Goal: Information Seeking & Learning: Compare options

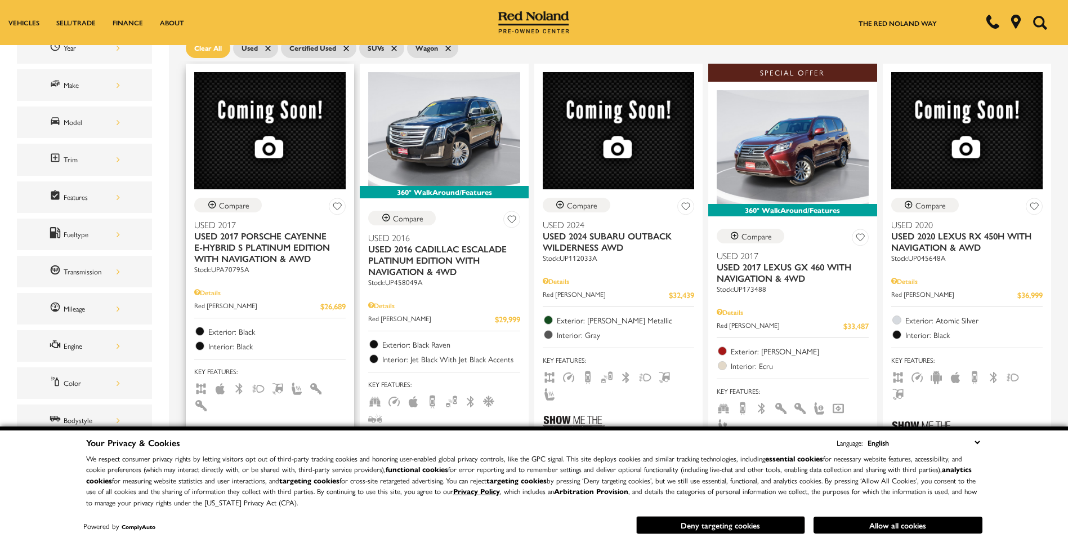
scroll to position [169, 0]
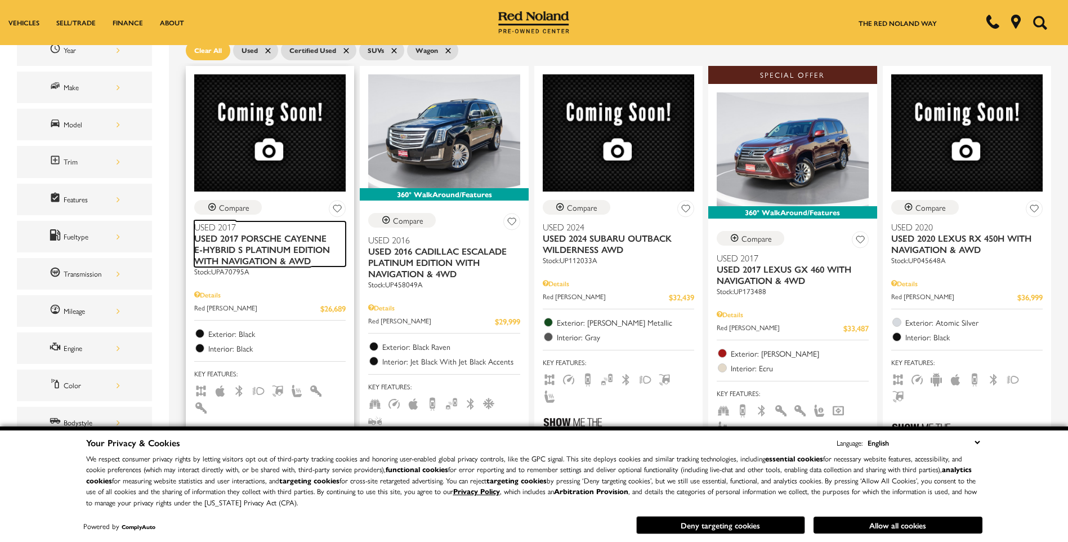
click at [280, 250] on span "Used 2017 Porsche Cayenne E-Hybrid S Platinum Edition With Navigation & AWD" at bounding box center [265, 250] width 143 height 34
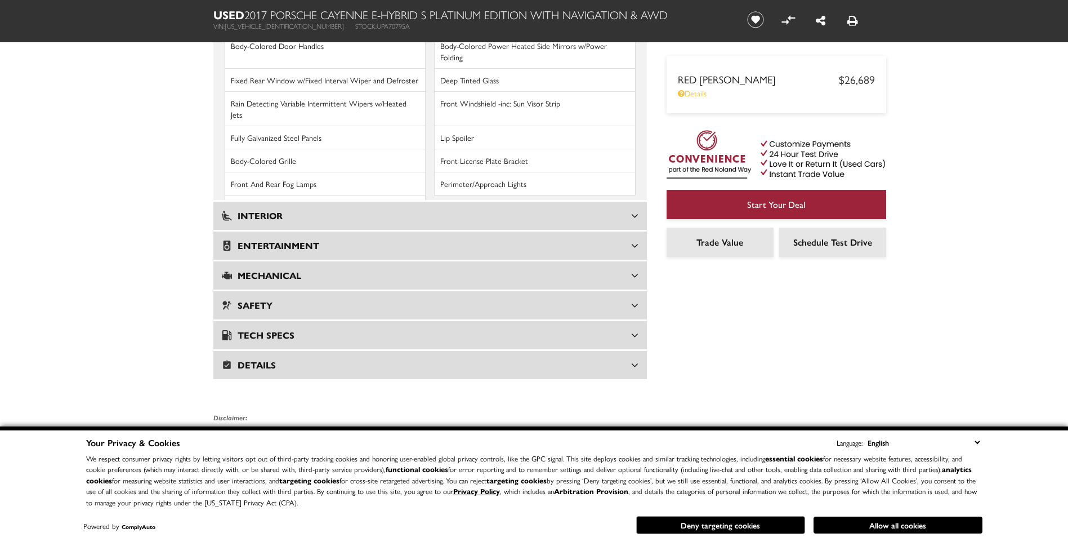
scroll to position [1619, 0]
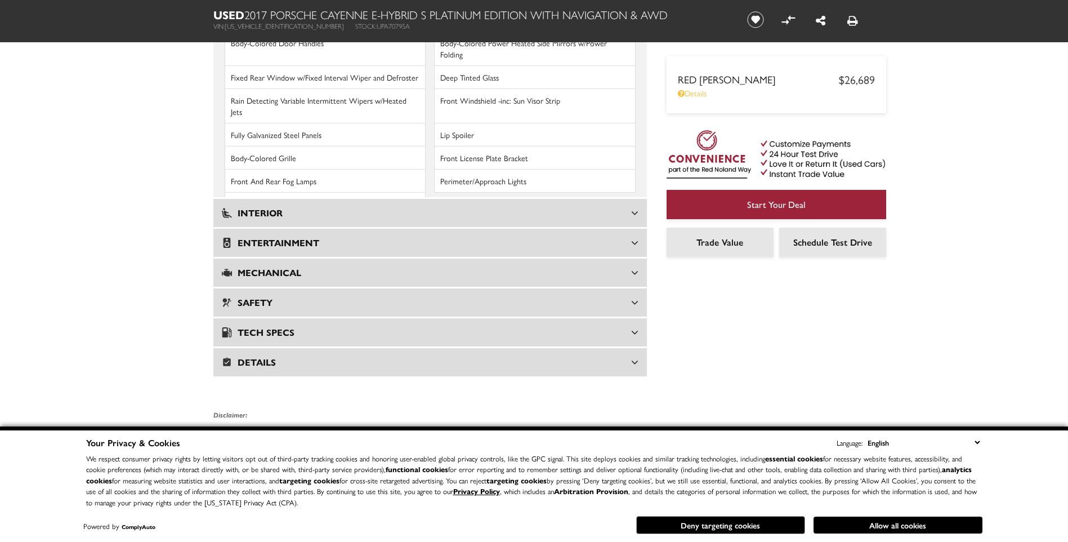
click at [600, 267] on h3 "Mechanical" at bounding box center [426, 272] width 409 height 11
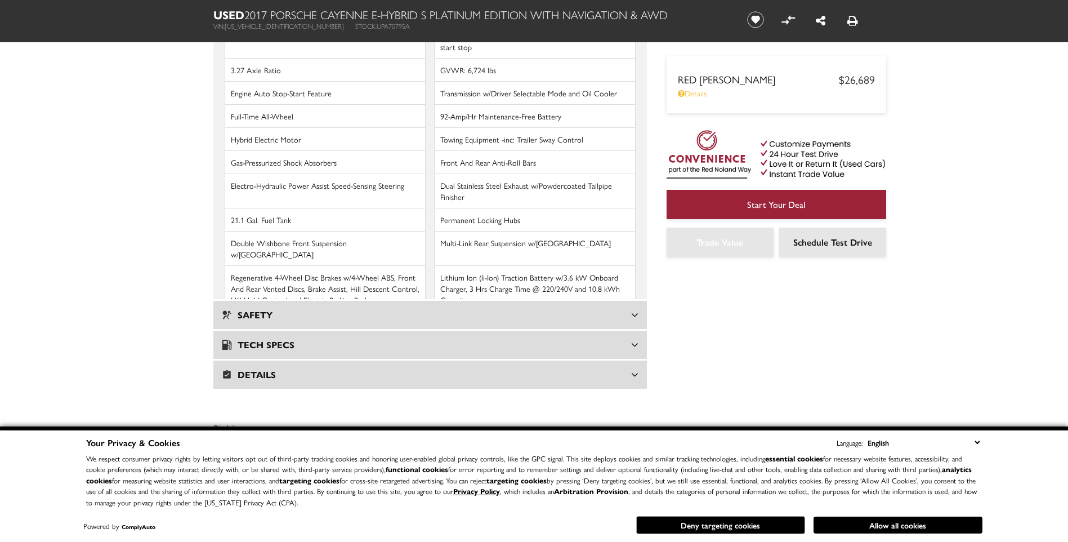
scroll to position [1633, 0]
click at [622, 341] on h3 "Tech Specs" at bounding box center [426, 346] width 409 height 11
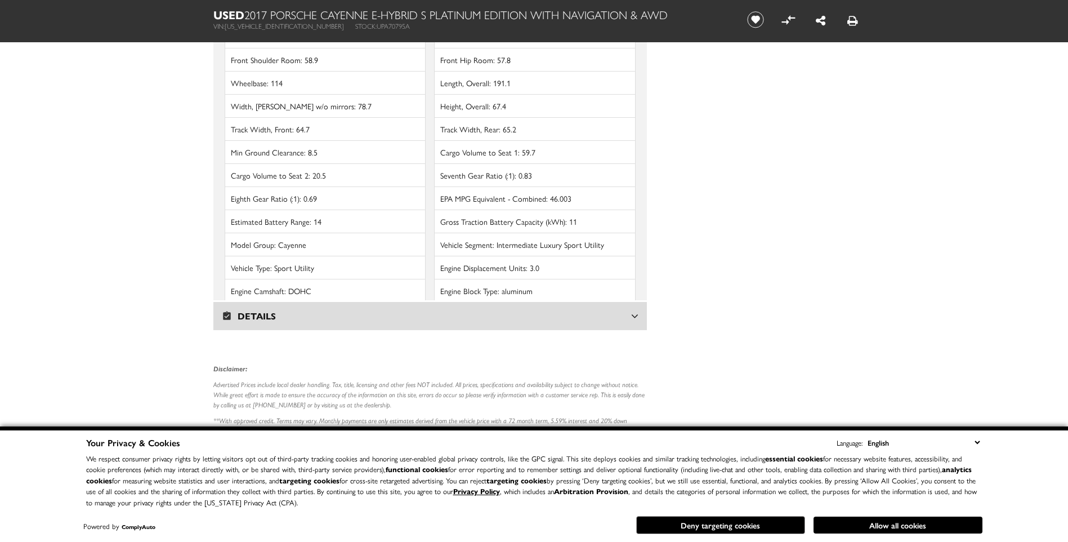
scroll to position [2365, 0]
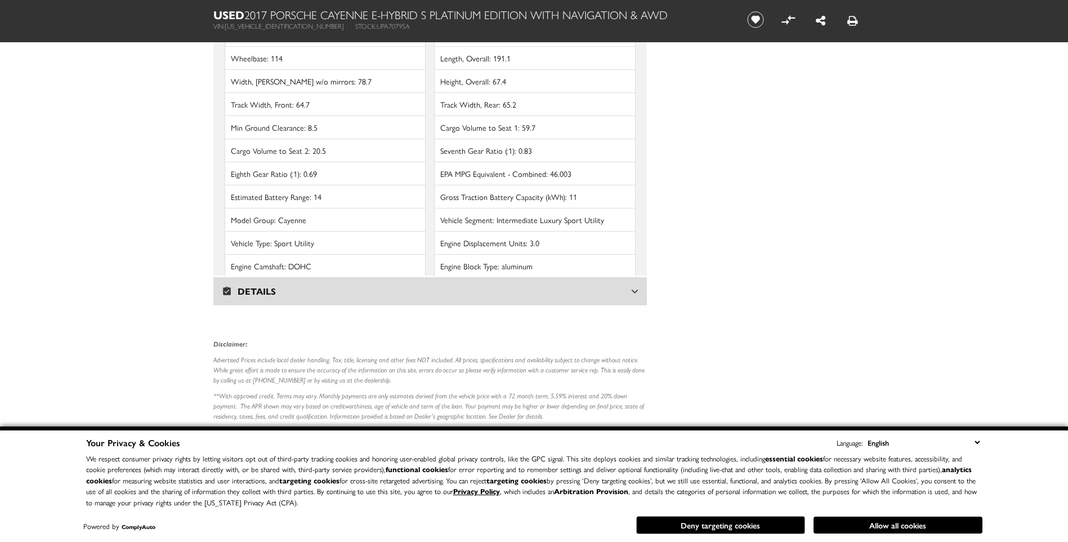
click at [635, 286] on icon at bounding box center [634, 291] width 7 height 11
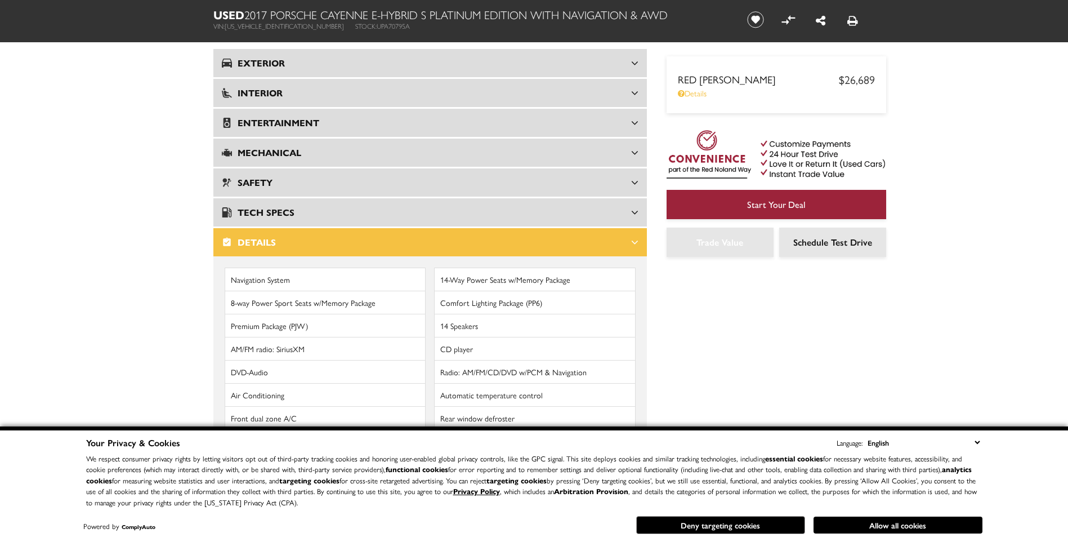
scroll to position [1478, 0]
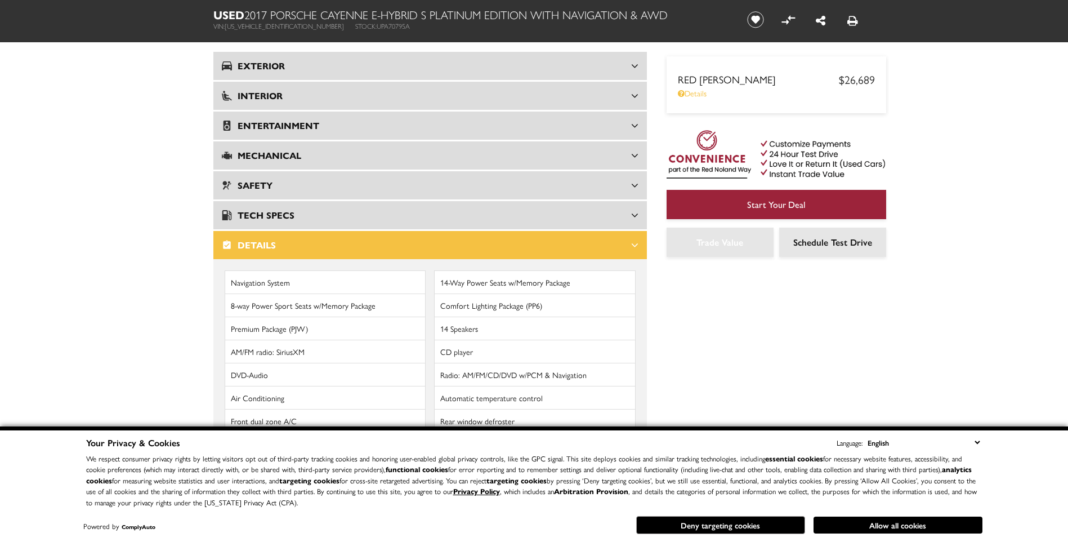
click at [635, 239] on icon at bounding box center [634, 244] width 7 height 11
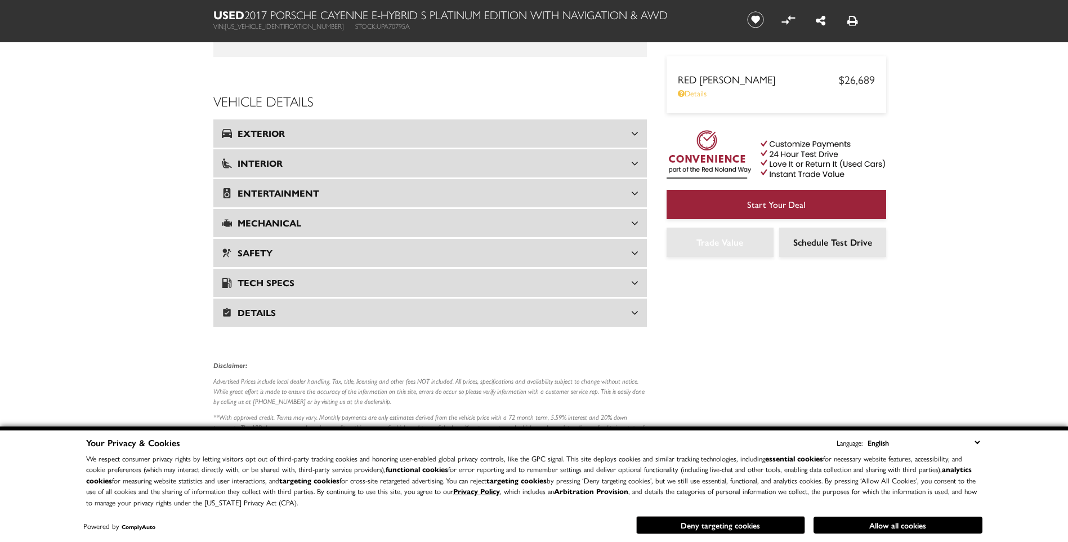
scroll to position [1394, 0]
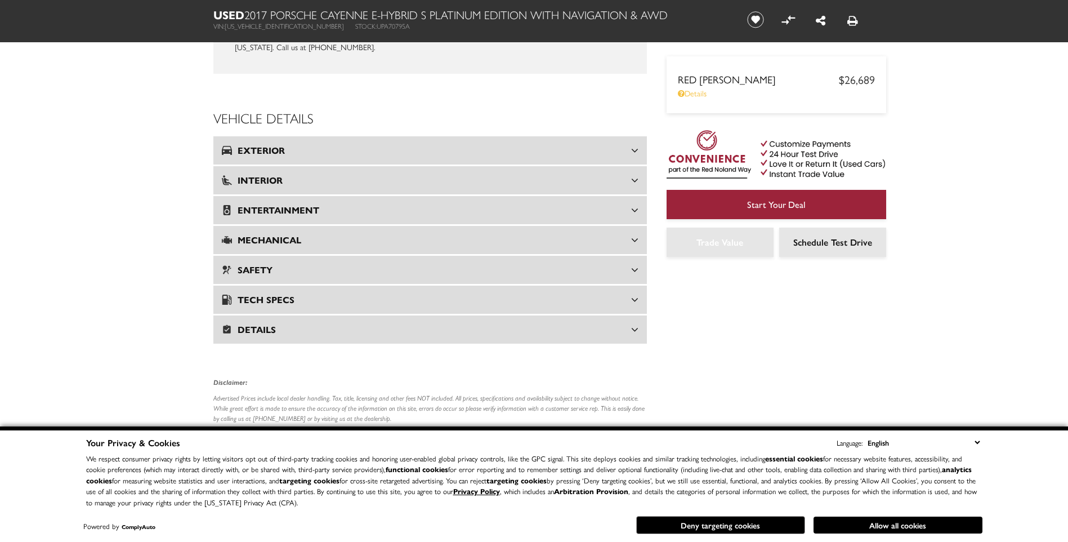
click at [636, 294] on icon at bounding box center [634, 299] width 7 height 11
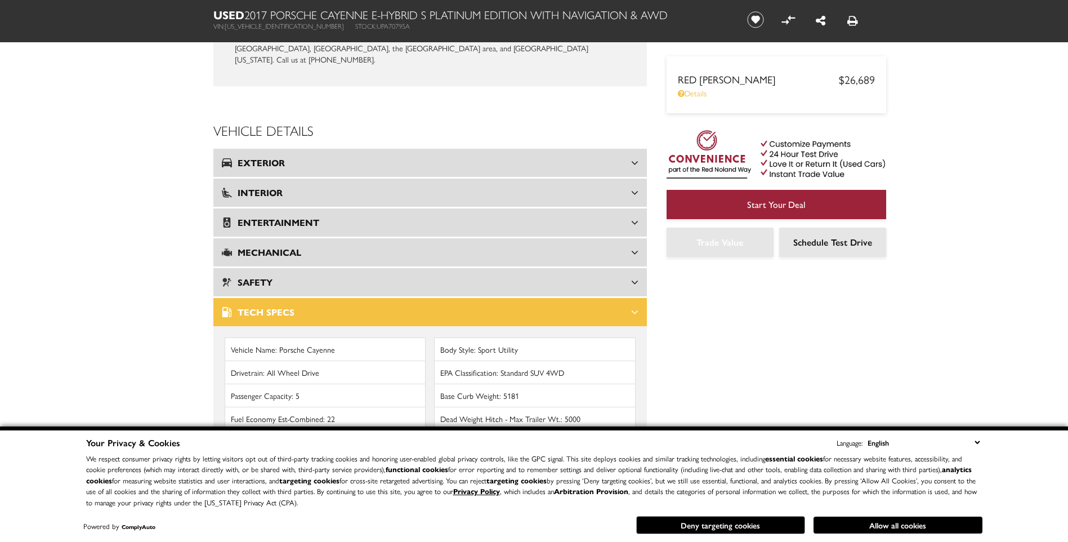
scroll to position [1380, 0]
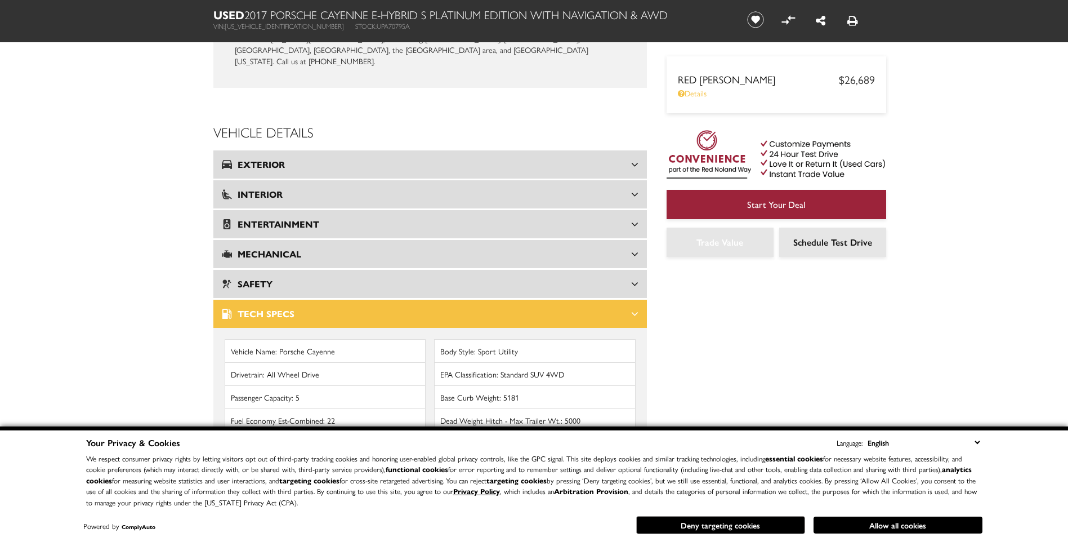
click at [632, 248] on icon at bounding box center [634, 253] width 7 height 11
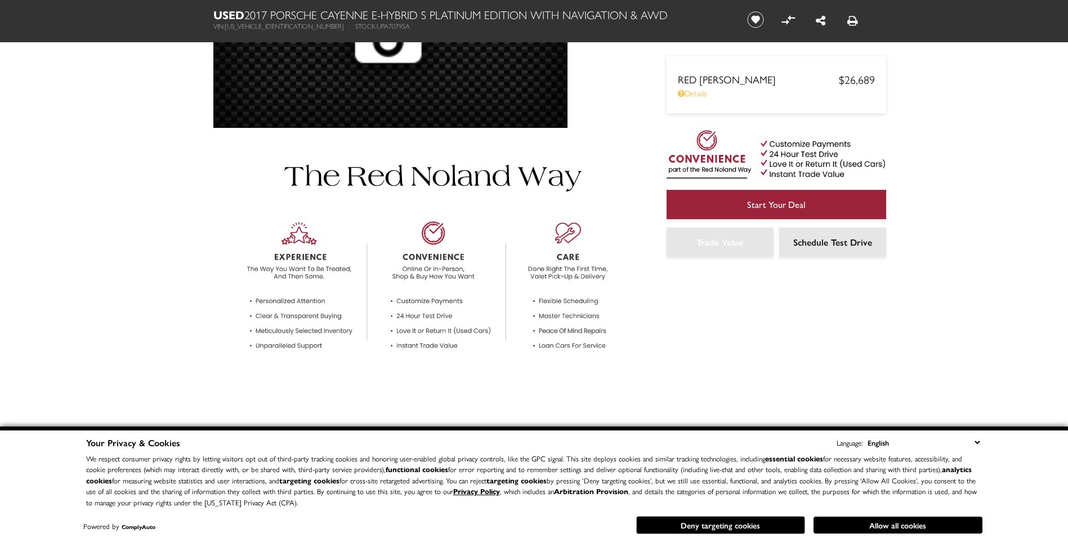
scroll to position [0, 0]
